Goal: Use online tool/utility: Utilize a website feature to perform a specific function

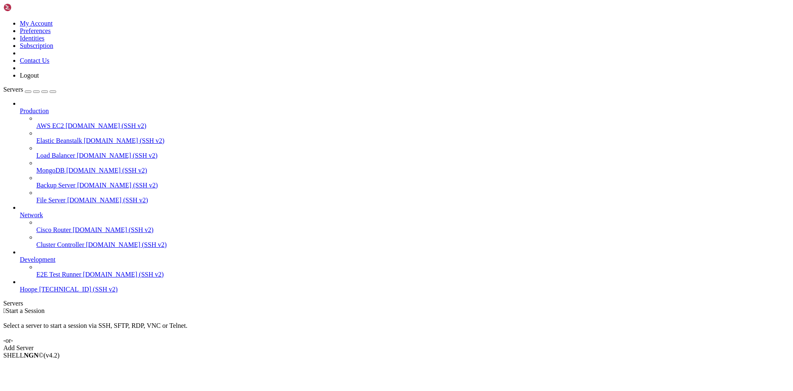
click at [39, 293] on span "[TECHNICAL_ID] (SSH v2)" at bounding box center [78, 289] width 78 height 7
click at [44, 293] on span "[TECHNICAL_ID] (SSH v2)" at bounding box center [78, 289] width 78 height 7
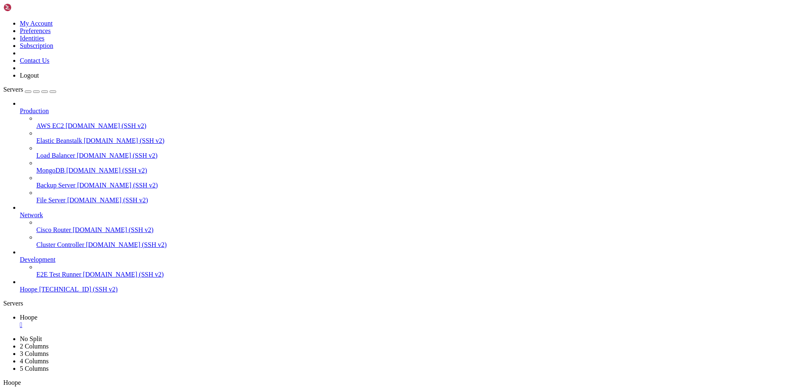
drag, startPoint x: 9, startPoint y: 528, endPoint x: 157, endPoint y: 568, distance: 153.6
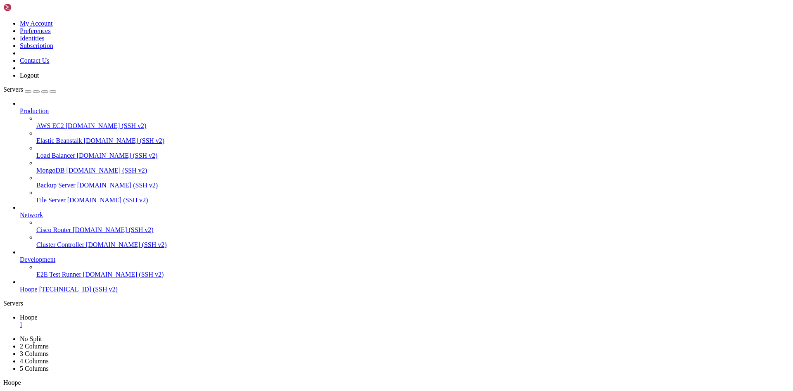
scroll to position [1141, 0]
drag, startPoint x: 8, startPoint y: 550, endPoint x: 240, endPoint y: 787, distance: 331.9
copy div "root@v2202507288665364171:~# docker logs --tail=200 overleaf-overleaf-1 *** /et…"
